Goal: Transaction & Acquisition: Obtain resource

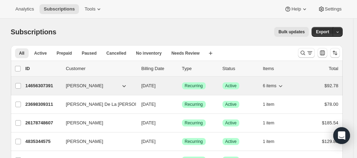
click at [43, 84] on p "14656307391" at bounding box center [43, 85] width 35 height 7
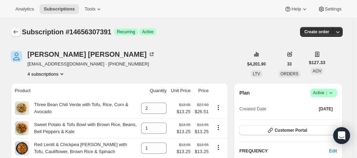
click at [16, 33] on icon "Subscriptions" at bounding box center [15, 31] width 7 height 7
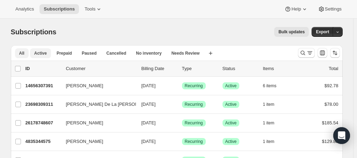
click at [39, 50] on span "Active" at bounding box center [40, 53] width 13 height 6
click at [340, 31] on icon "button" at bounding box center [338, 32] width 5 height 5
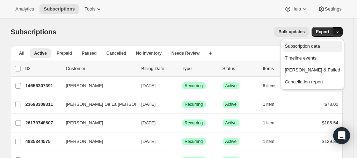
click at [320, 44] on span "Subscription data" at bounding box center [302, 45] width 35 height 5
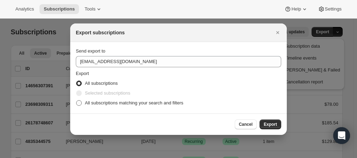
click at [80, 103] on span ":re4:" at bounding box center [79, 103] width 6 height 6
click at [77, 100] on input "All subscriptions matching your search and filters" at bounding box center [76, 100] width 0 height 0
radio input "true"
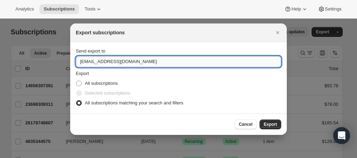
click at [87, 63] on input "[EMAIL_ADDRESS][DOMAIN_NAME]" at bounding box center [179, 61] width 206 height 11
type input "[EMAIL_ADDRESS][DOMAIN_NAME]"
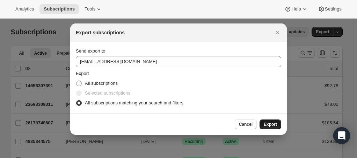
click at [276, 125] on span "Export" at bounding box center [270, 124] width 13 height 6
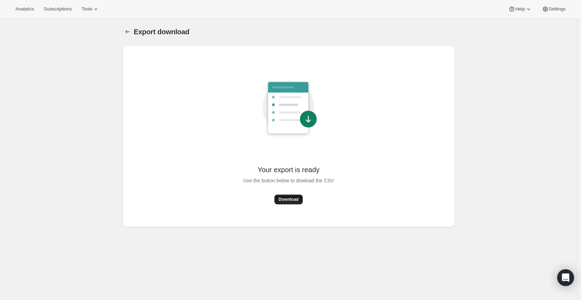
click at [297, 201] on span "Download" at bounding box center [289, 200] width 20 height 6
